Goal: Task Accomplishment & Management: Check status

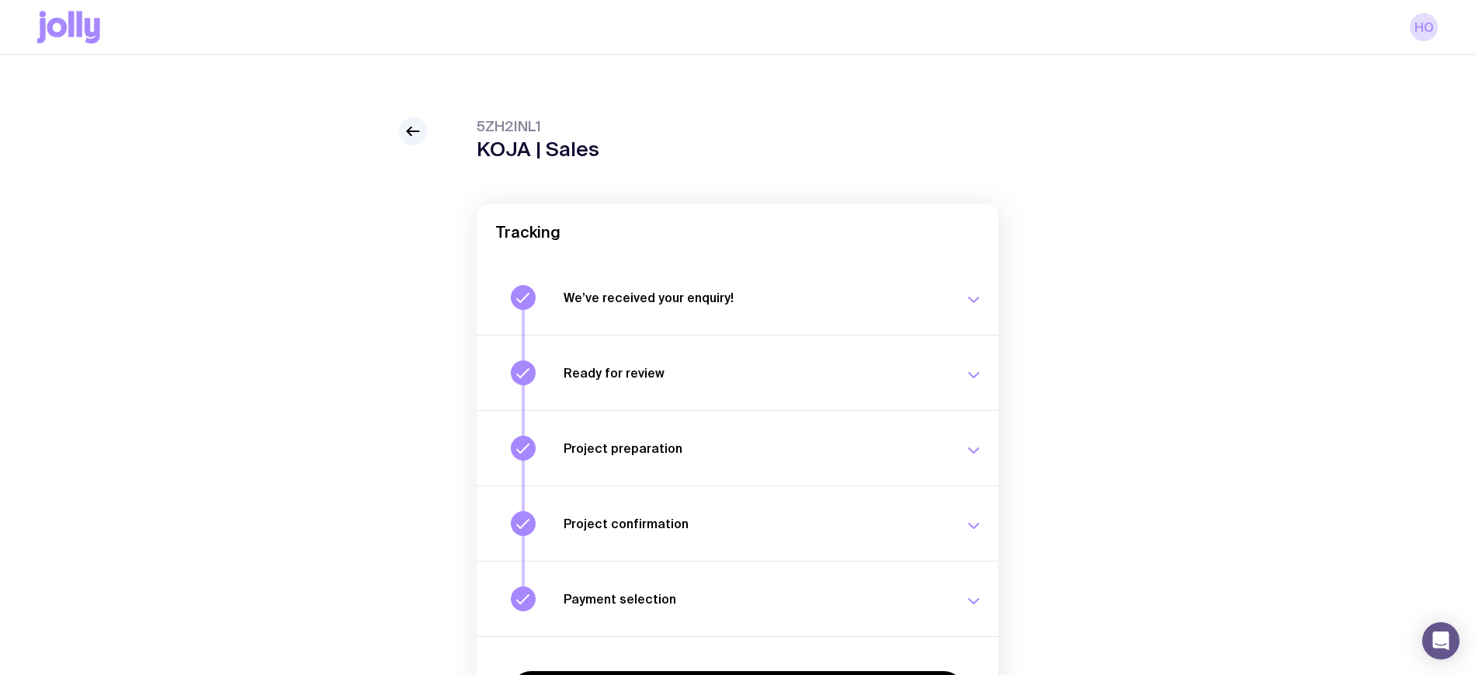
scroll to position [133, 0]
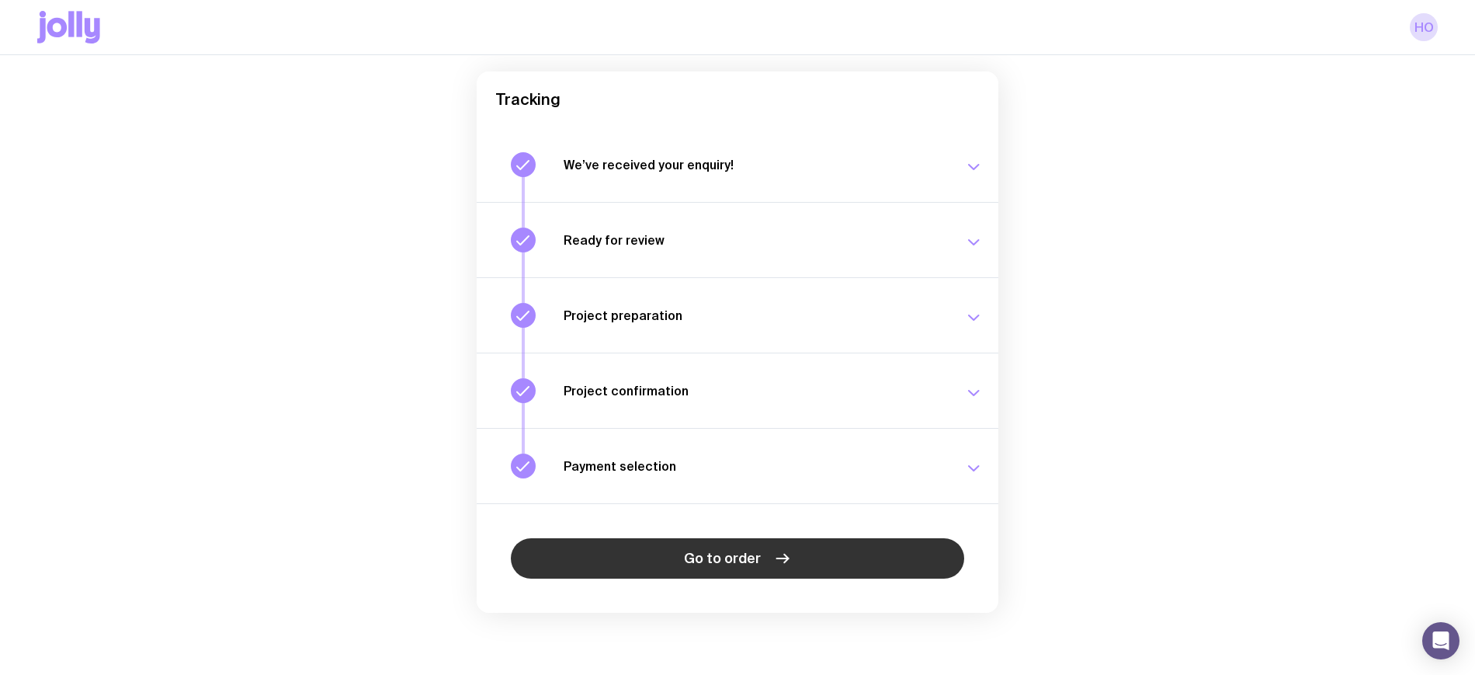
click at [800, 549] on link "Go to order" at bounding box center [737, 558] width 453 height 40
